Goal: Information Seeking & Learning: Learn about a topic

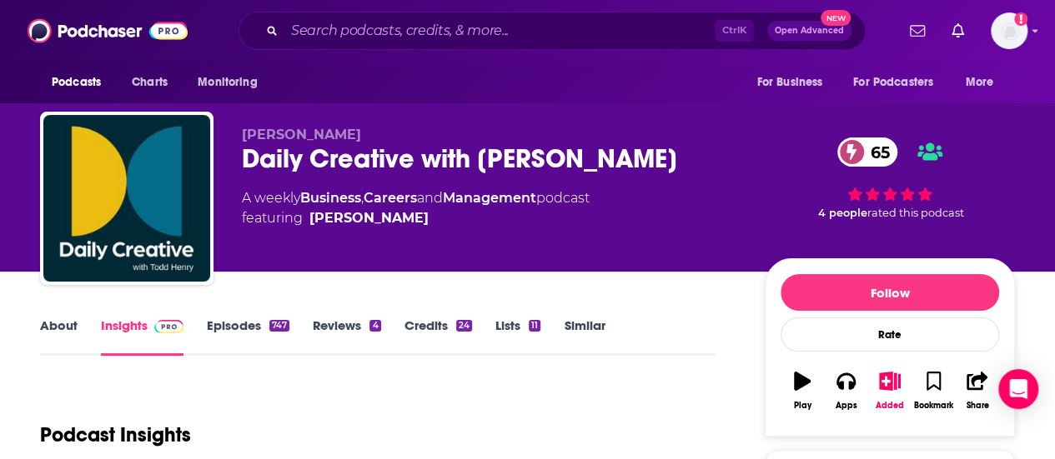
click at [71, 336] on link "About" at bounding box center [59, 337] width 38 height 38
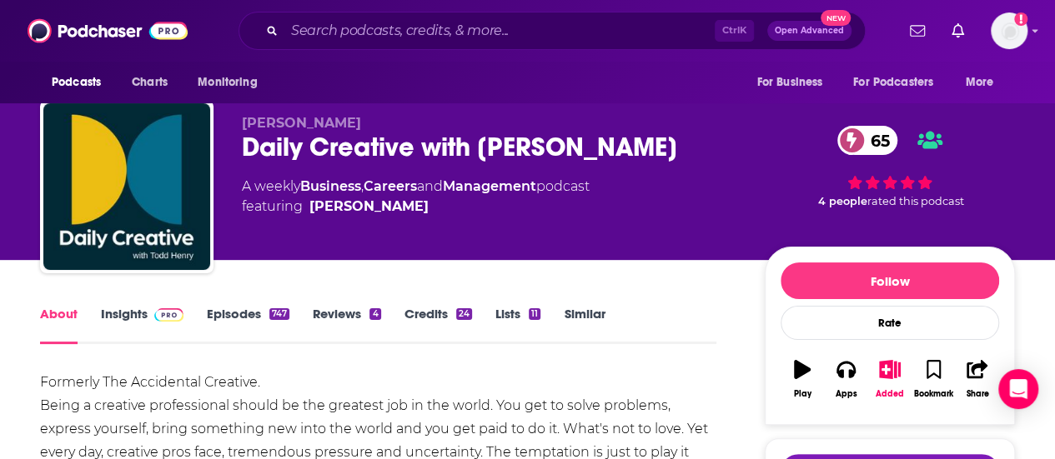
scroll to position [167, 0]
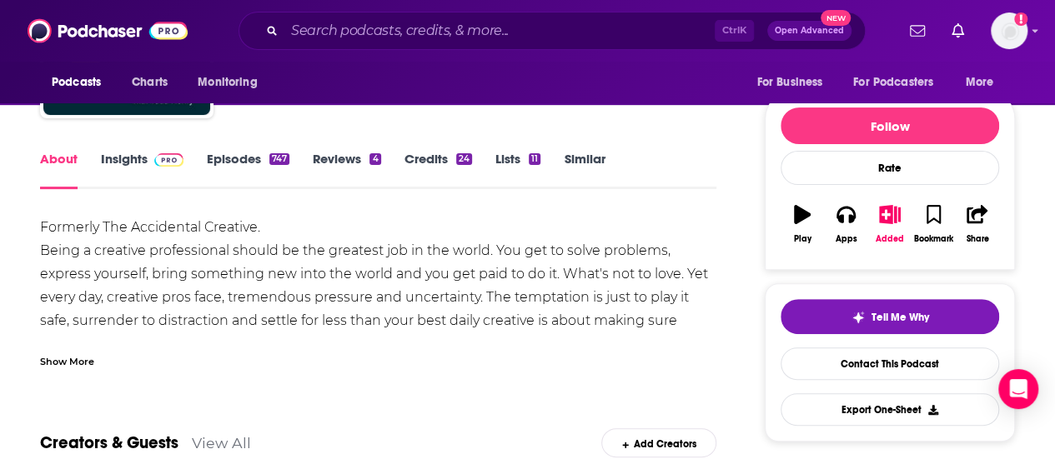
click at [140, 168] on link "Insights" at bounding box center [142, 170] width 83 height 38
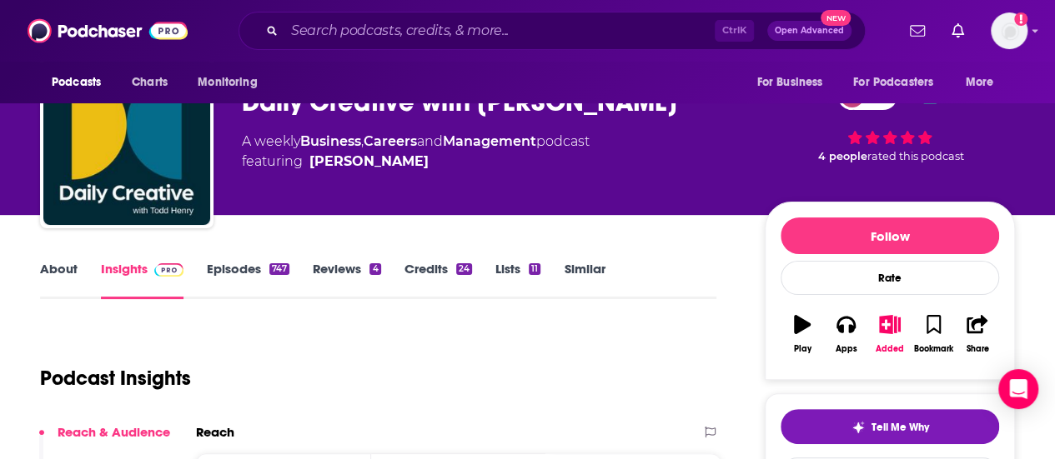
scroll to position [83, 0]
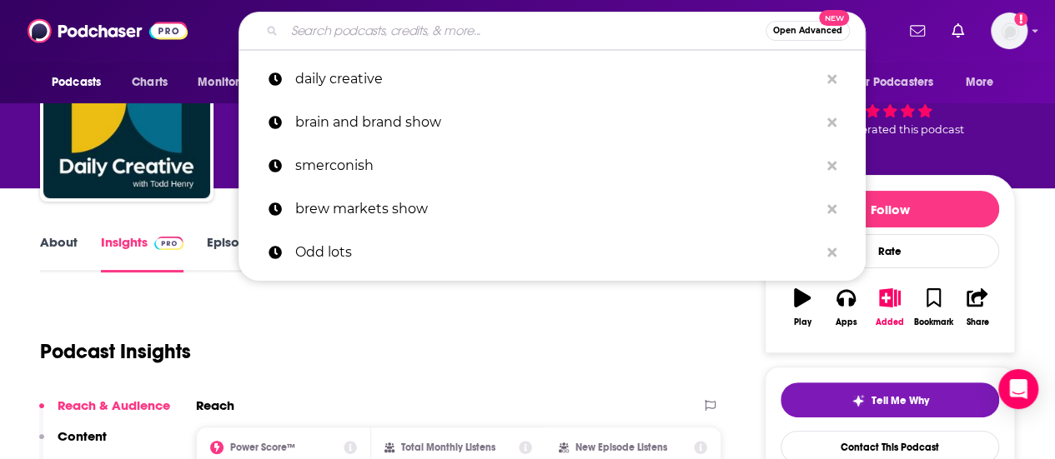
click at [347, 27] on input "Search podcasts, credits, & more..." at bounding box center [524, 31] width 481 height 27
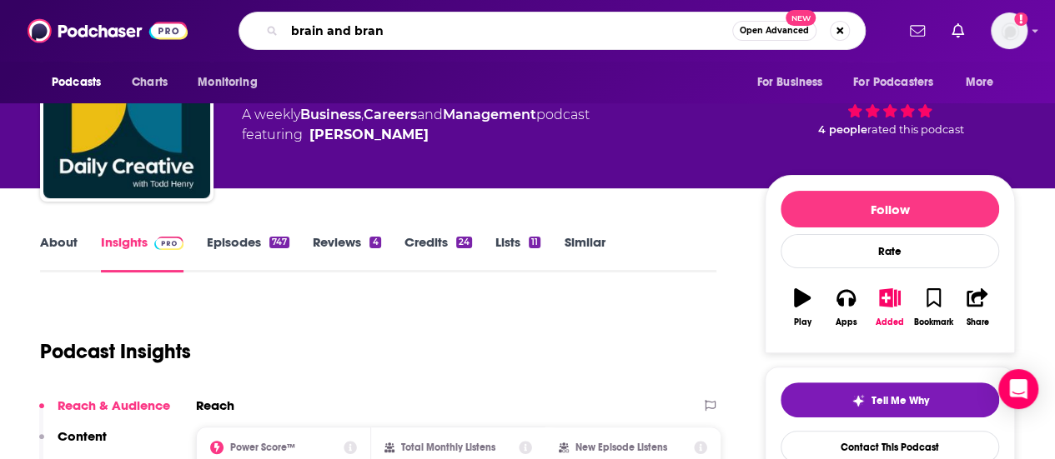
type input "brain and brand"
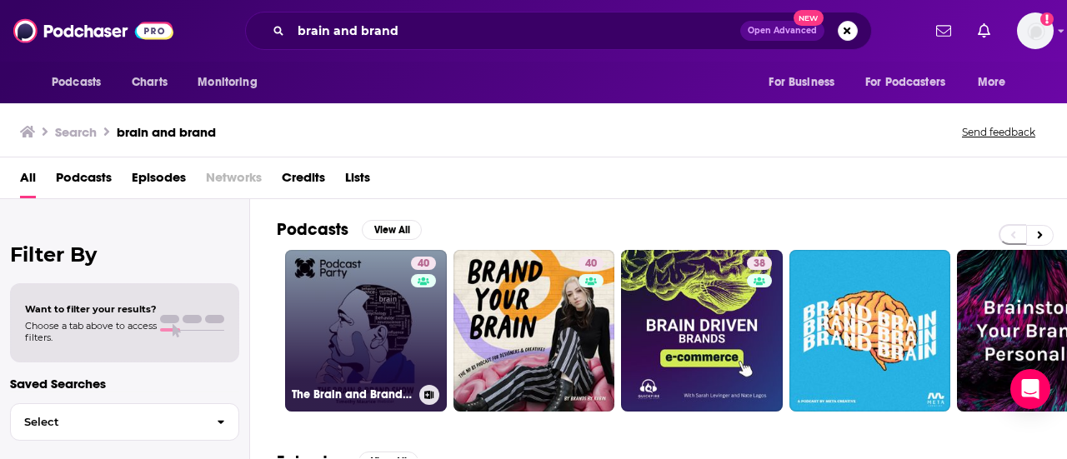
click at [342, 329] on link "40 The Brain and Brand Show" at bounding box center [366, 331] width 162 height 162
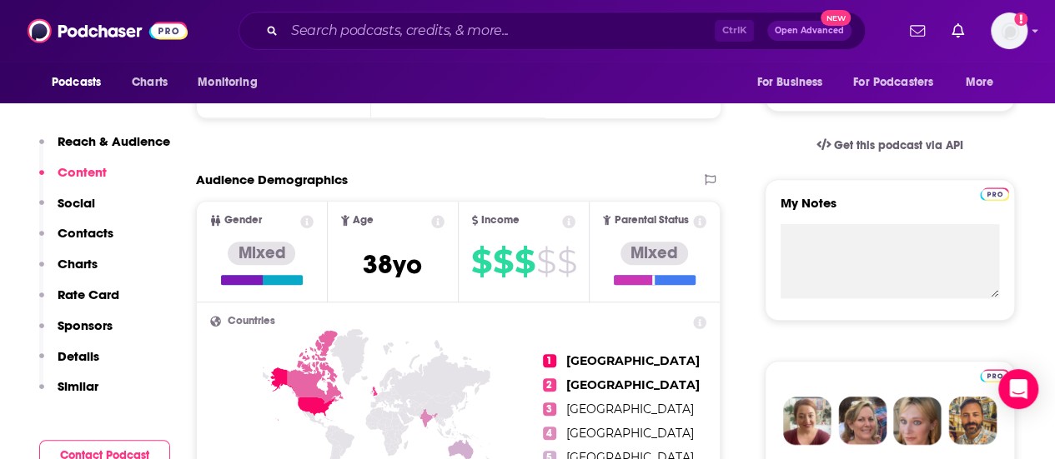
scroll to position [334, 0]
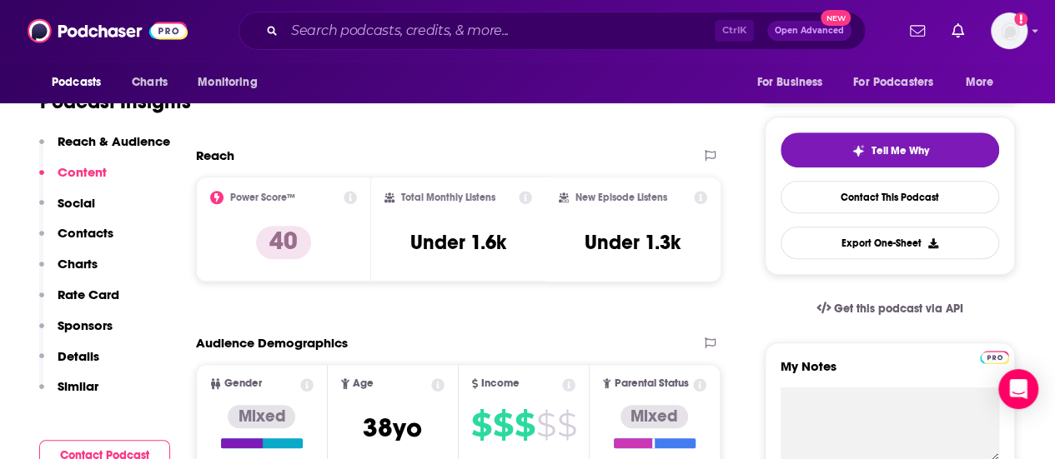
click at [221, 137] on div "Podcast Insights" at bounding box center [378, 98] width 676 height 98
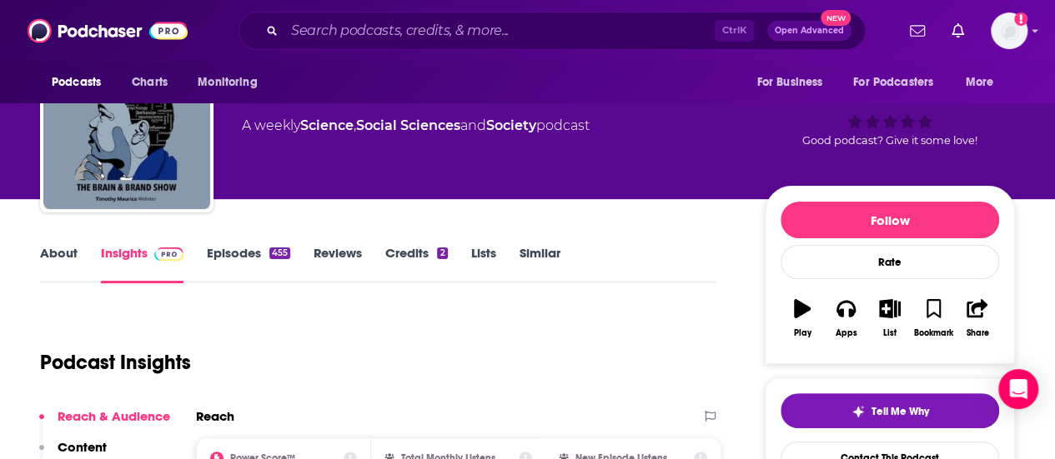
scroll to position [0, 0]
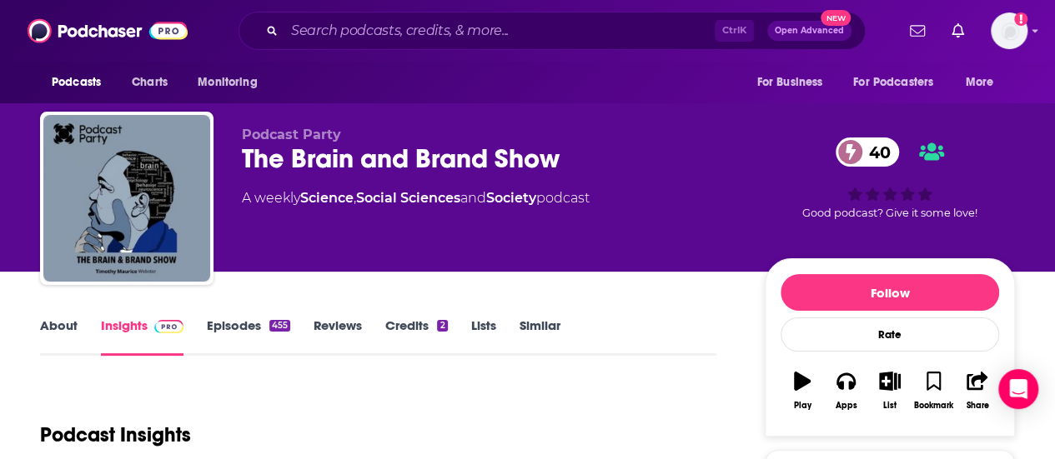
click at [49, 318] on link "About" at bounding box center [59, 337] width 38 height 38
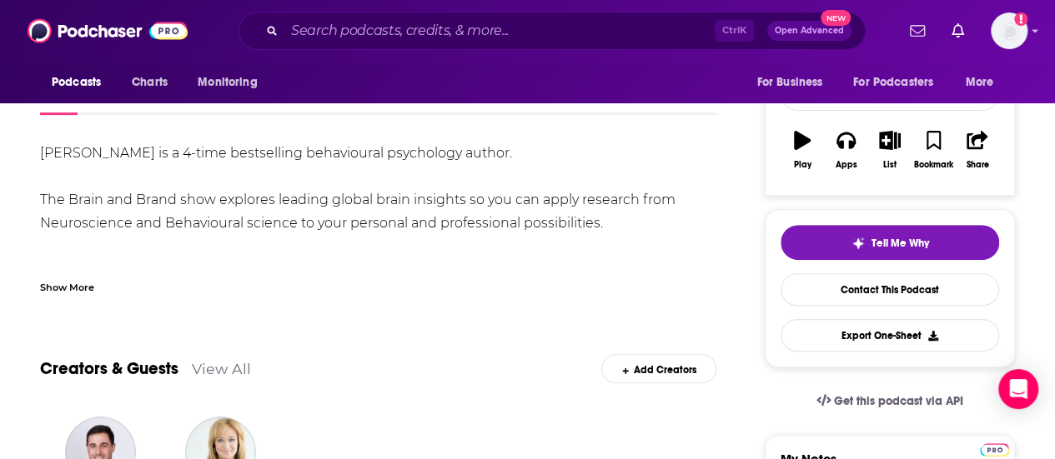
scroll to position [83, 0]
